Goal: Communication & Community: Answer question/provide support

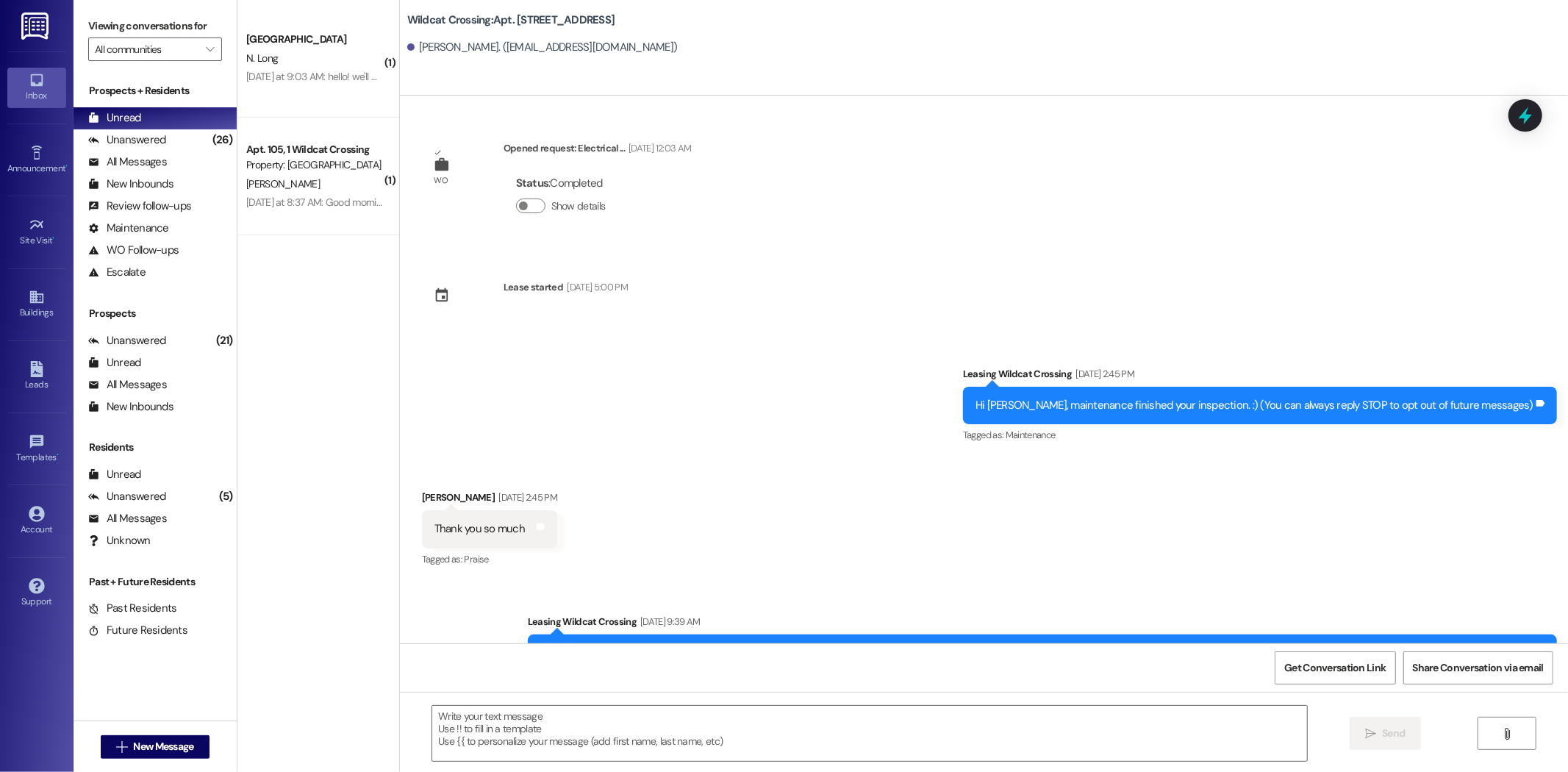
scroll to position [8552, 0]
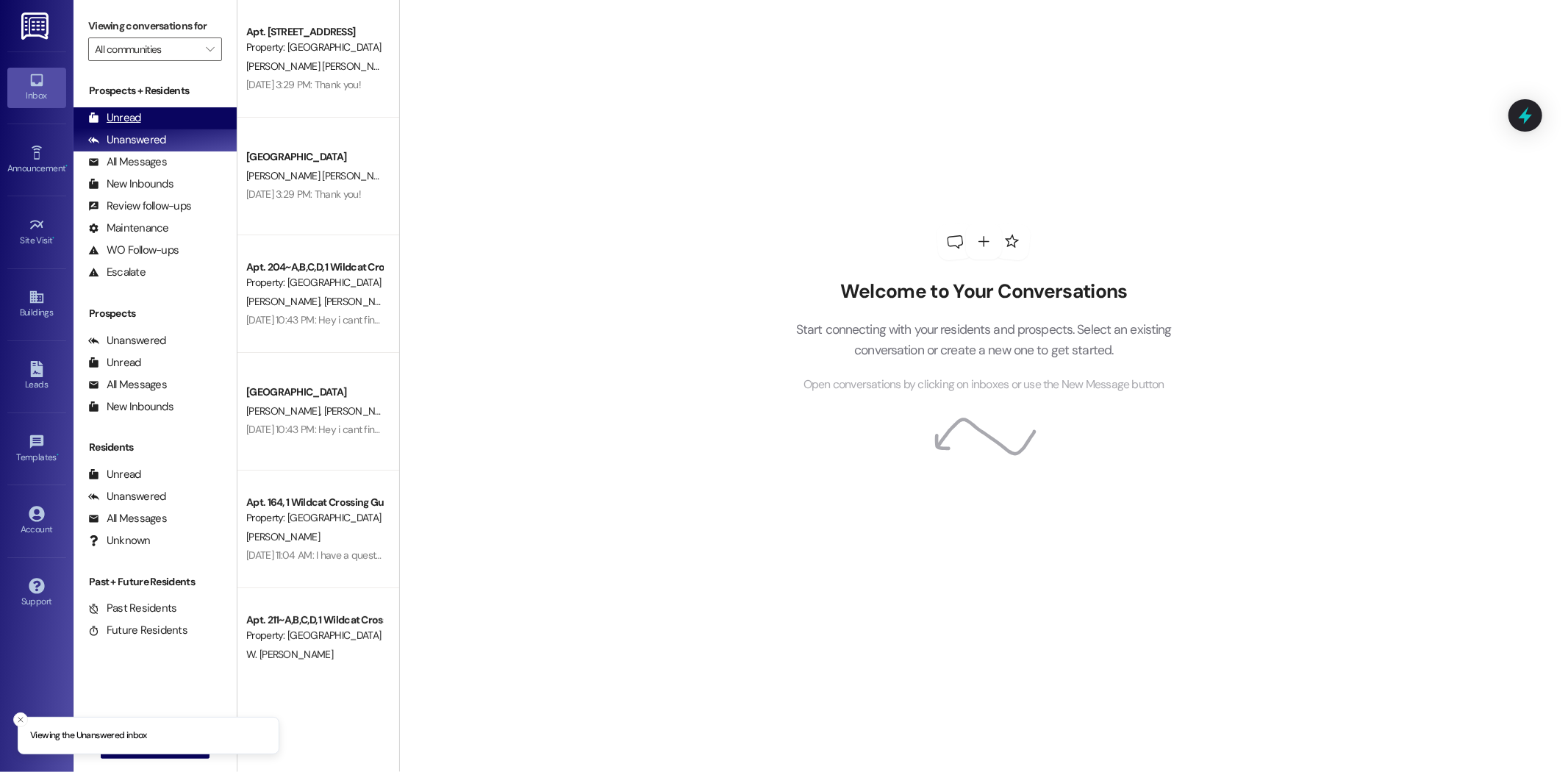
click at [186, 113] on div "Unread (0)" at bounding box center [156, 118] width 164 height 22
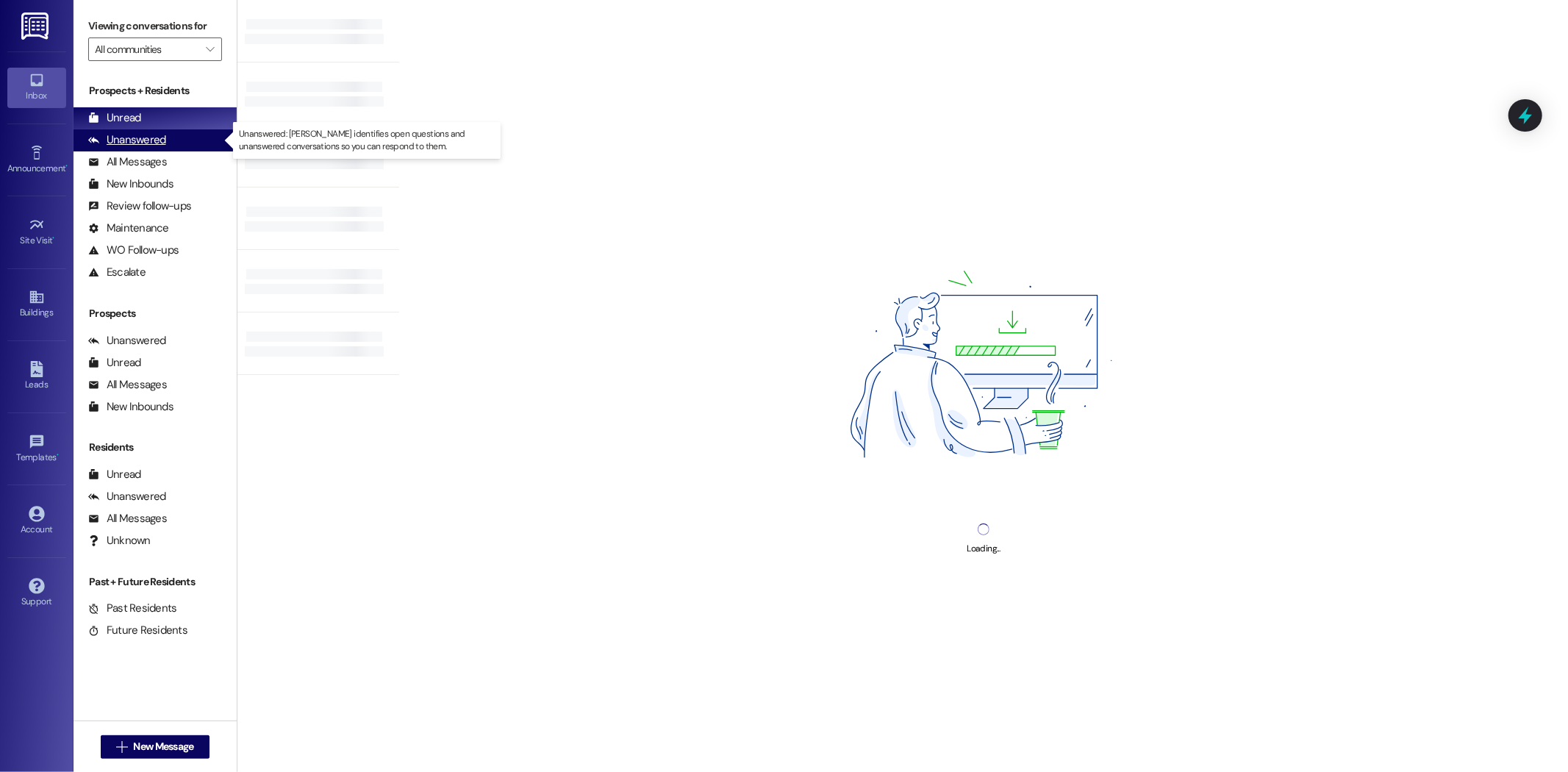
click at [196, 148] on div "Unanswered (0)" at bounding box center [156, 141] width 164 height 22
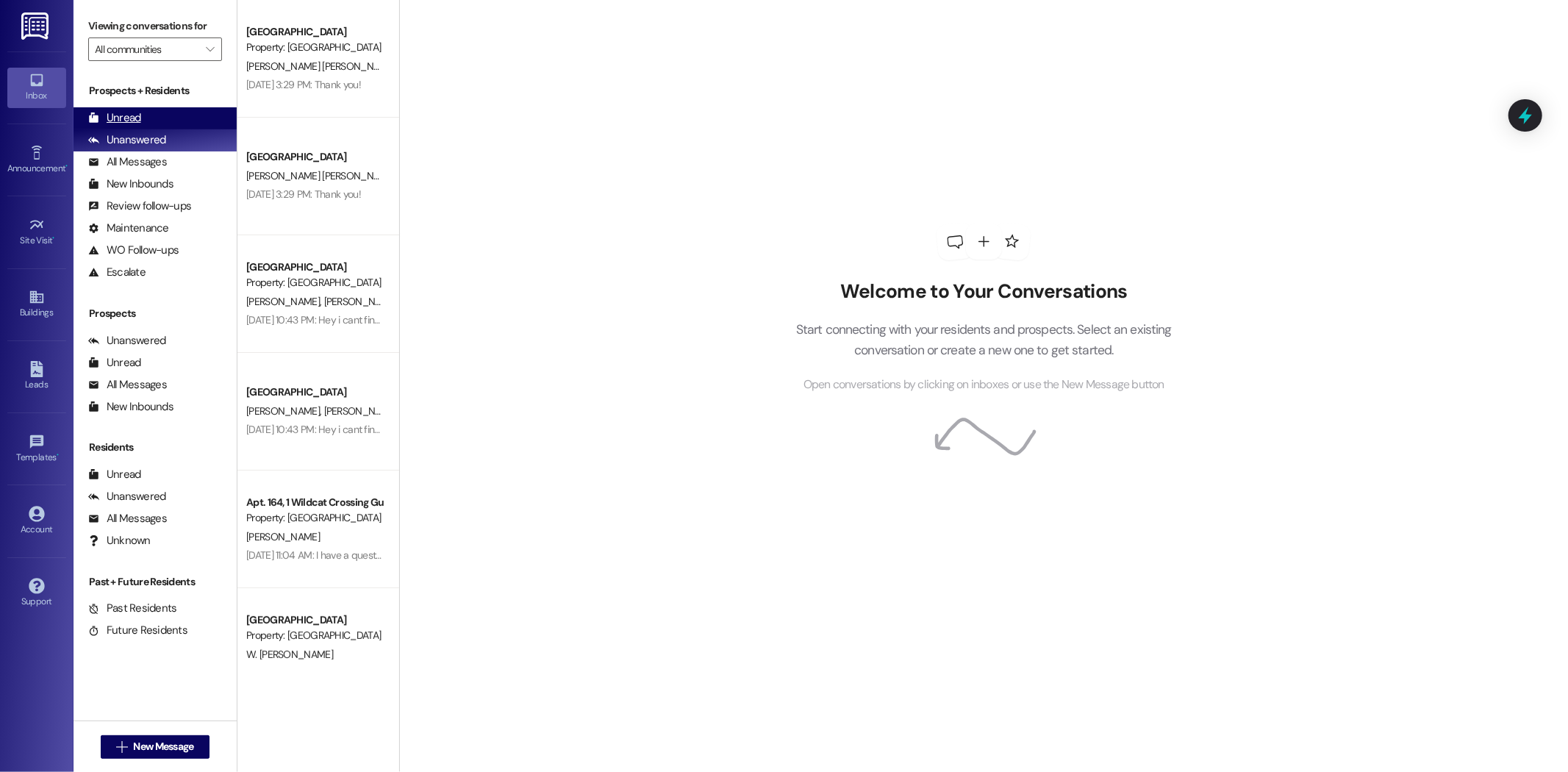
click at [188, 117] on div "Unread (0)" at bounding box center [156, 118] width 164 height 22
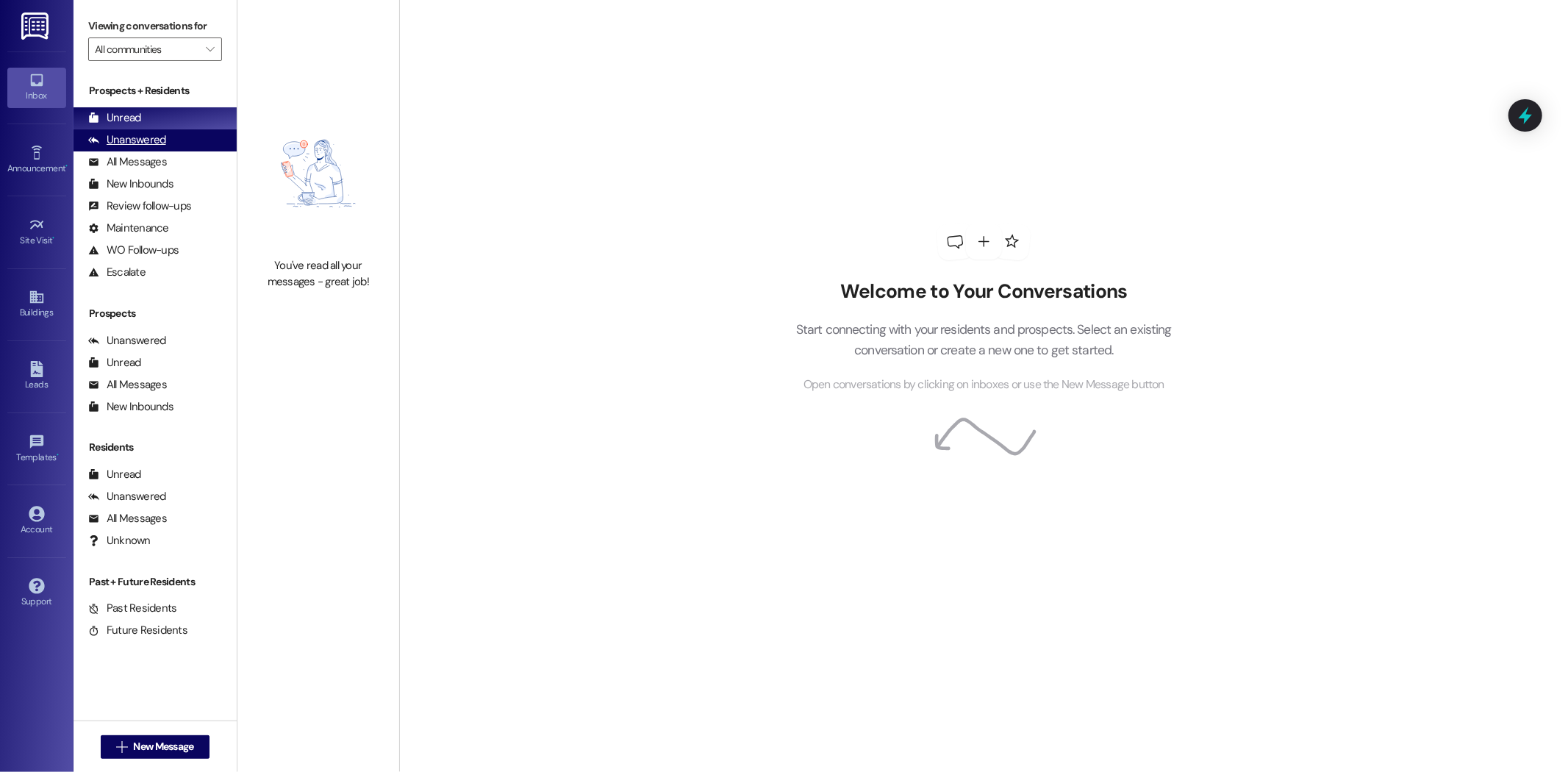
click at [172, 146] on div "Unanswered (0)" at bounding box center [156, 141] width 164 height 22
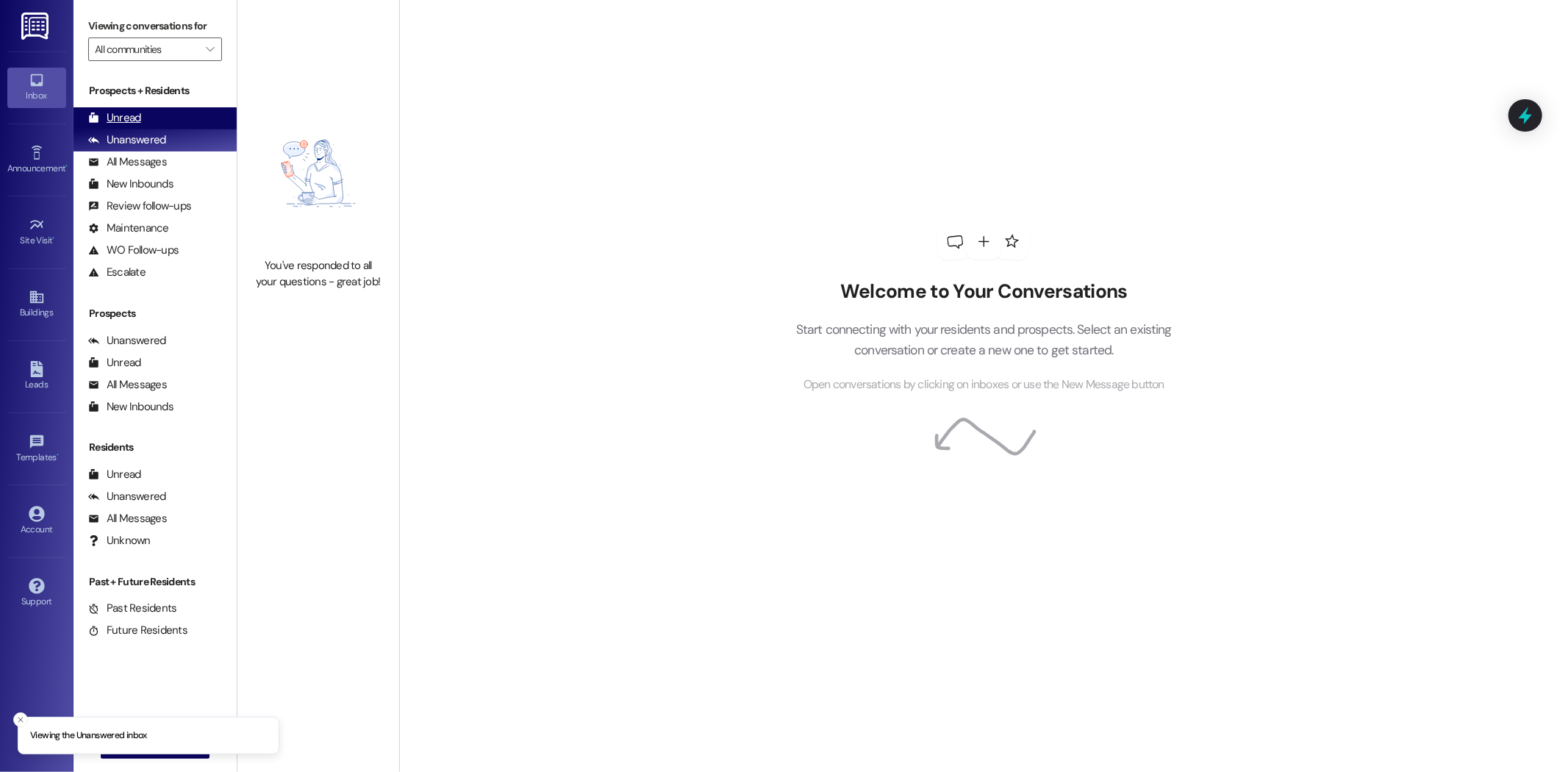
click at [164, 125] on div "Unread (0)" at bounding box center [156, 118] width 164 height 22
